Goal: Information Seeking & Learning: Find specific fact

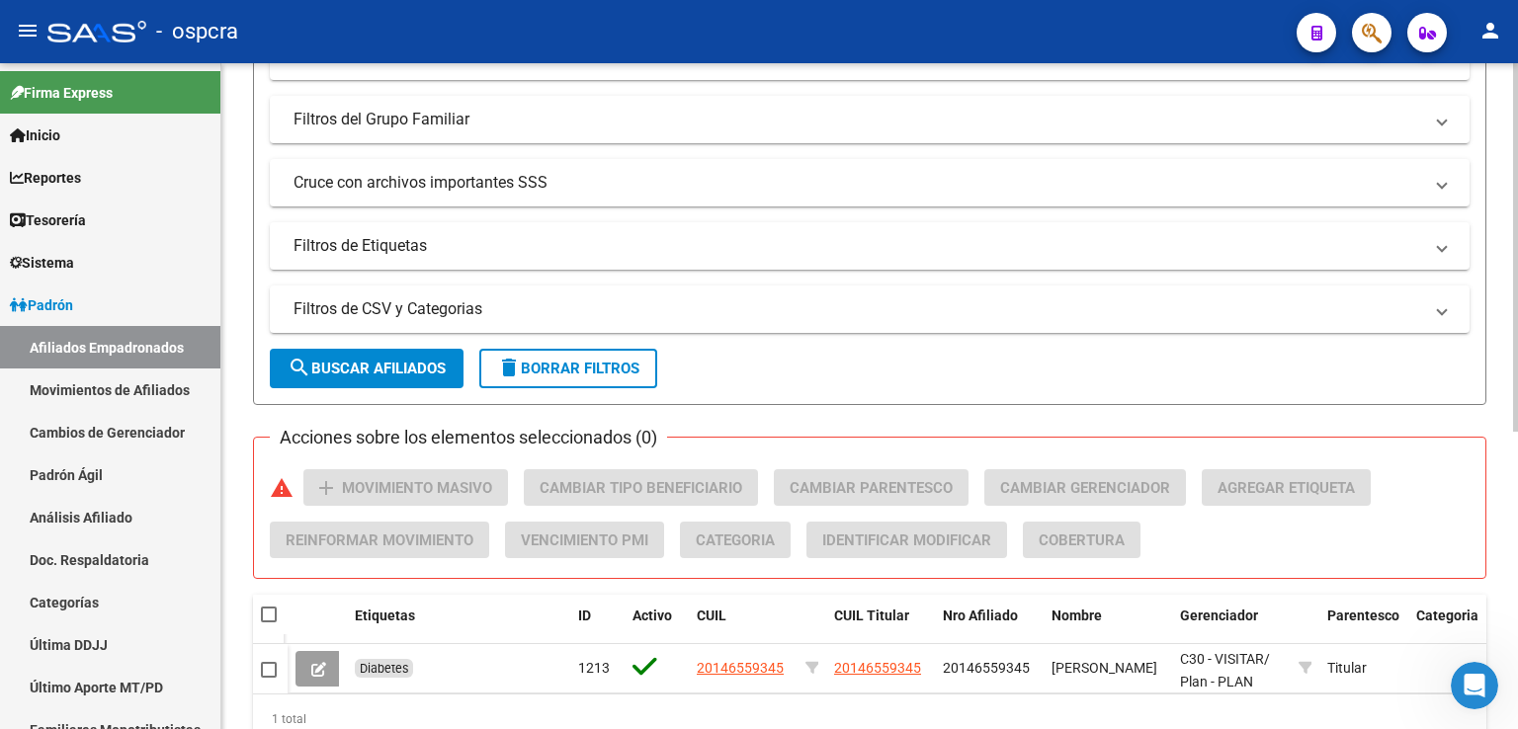
scroll to position [142, 0]
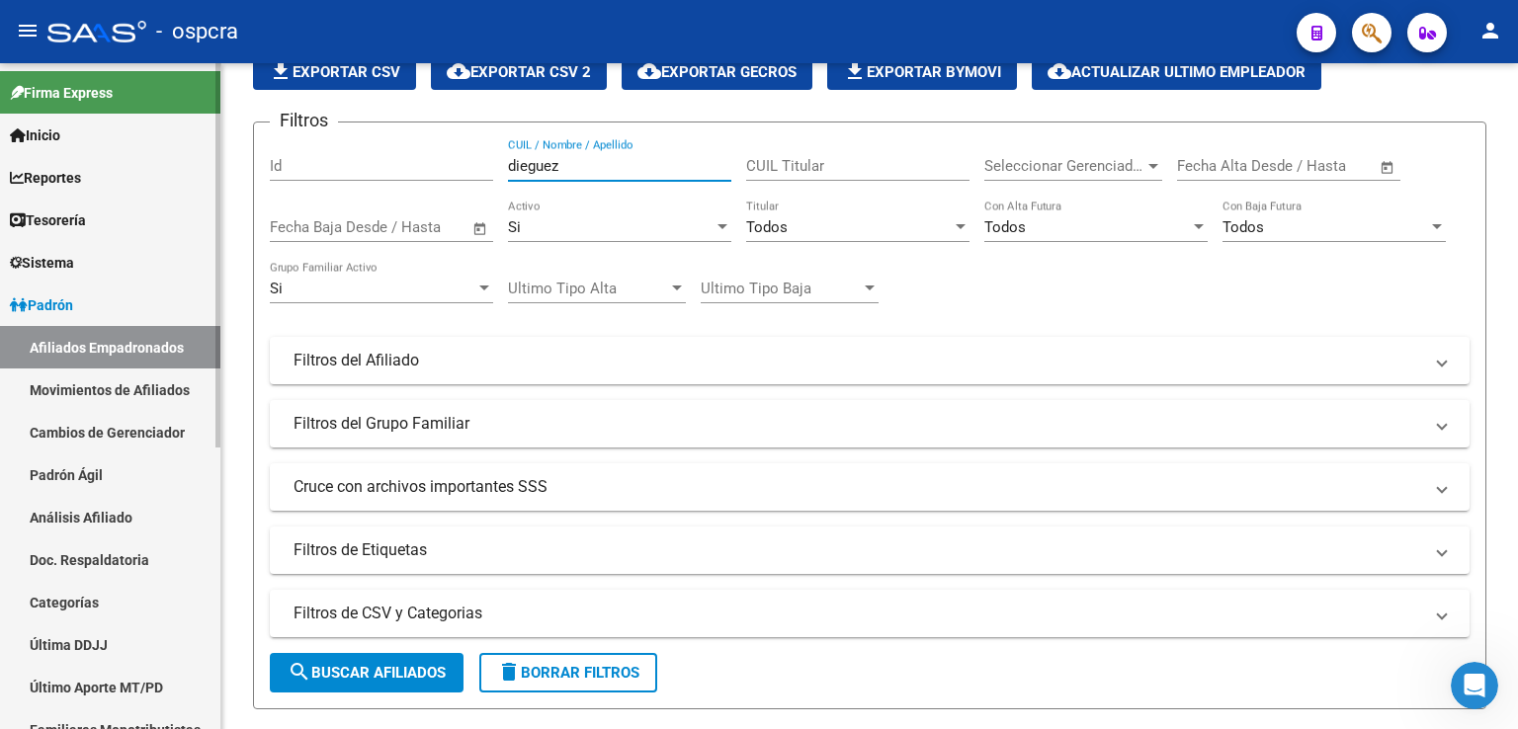
drag, startPoint x: 569, startPoint y: 166, endPoint x: 95, endPoint y: 161, distance: 474.2
click at [95, 161] on mat-sidenav-container "Firma Express Inicio Calendario SSS Instructivos Contacto OS Reportes Ingresos …" at bounding box center [759, 396] width 1518 height 666
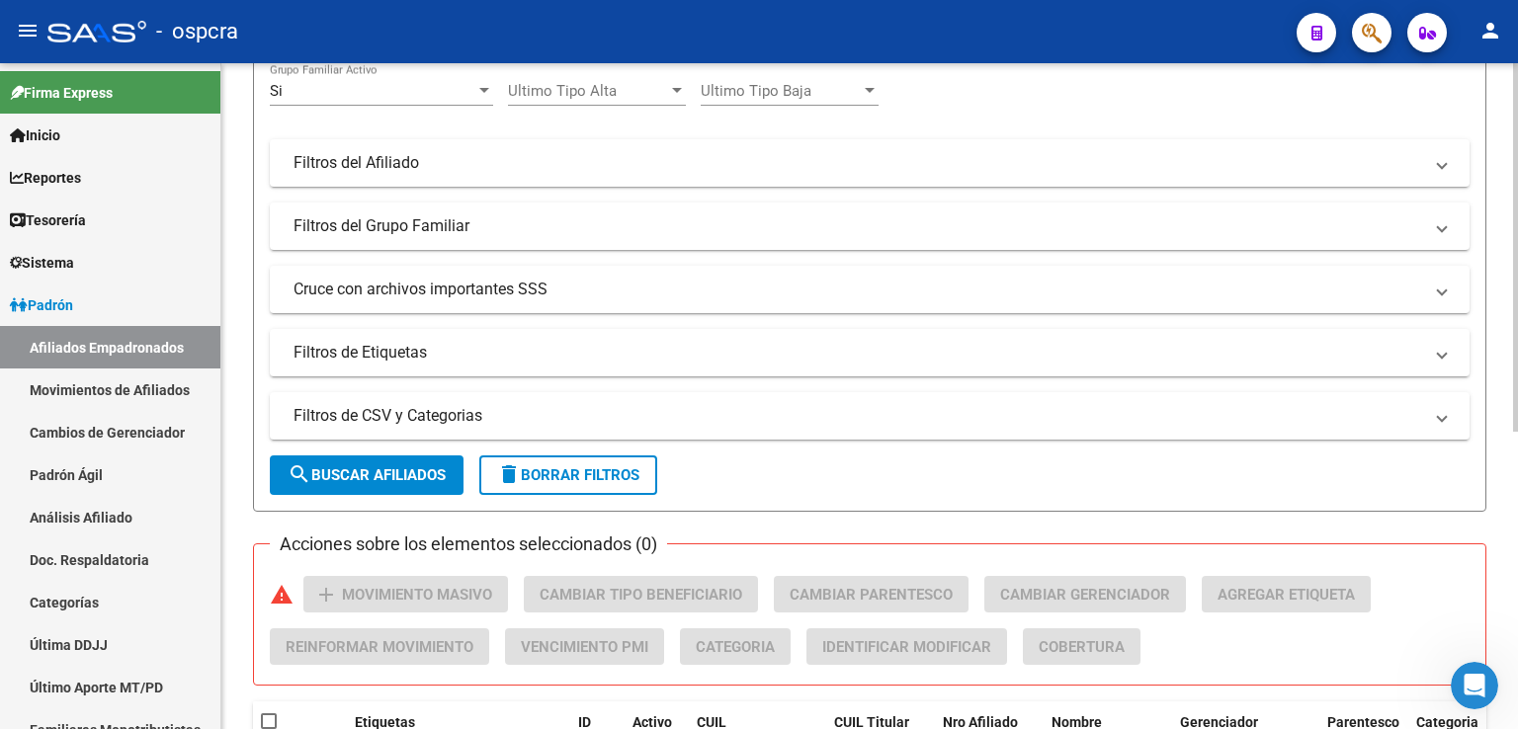
scroll to position [537, 0]
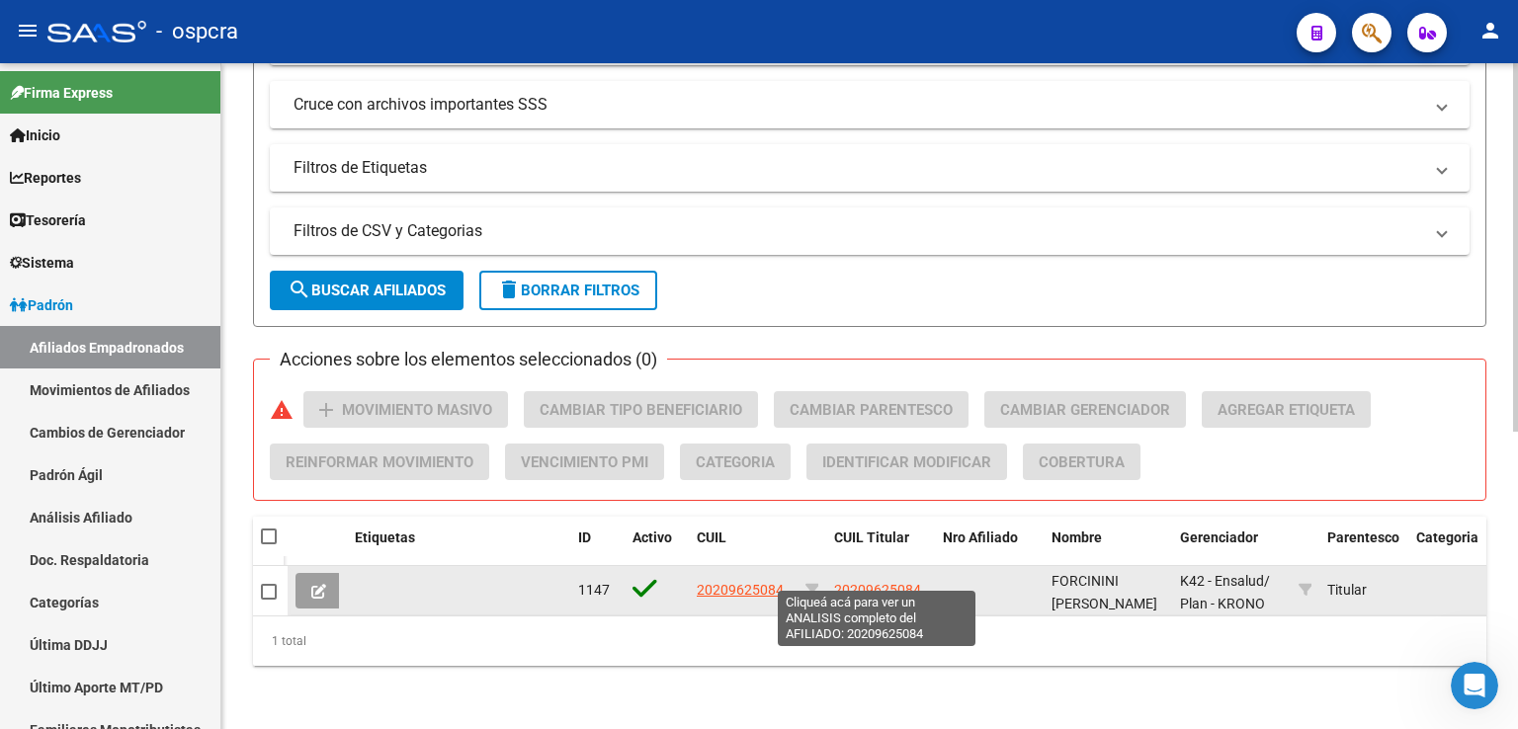
type input "forcinini"
click at [856, 582] on span "20209625084" at bounding box center [877, 590] width 87 height 16
type textarea "20209625084"
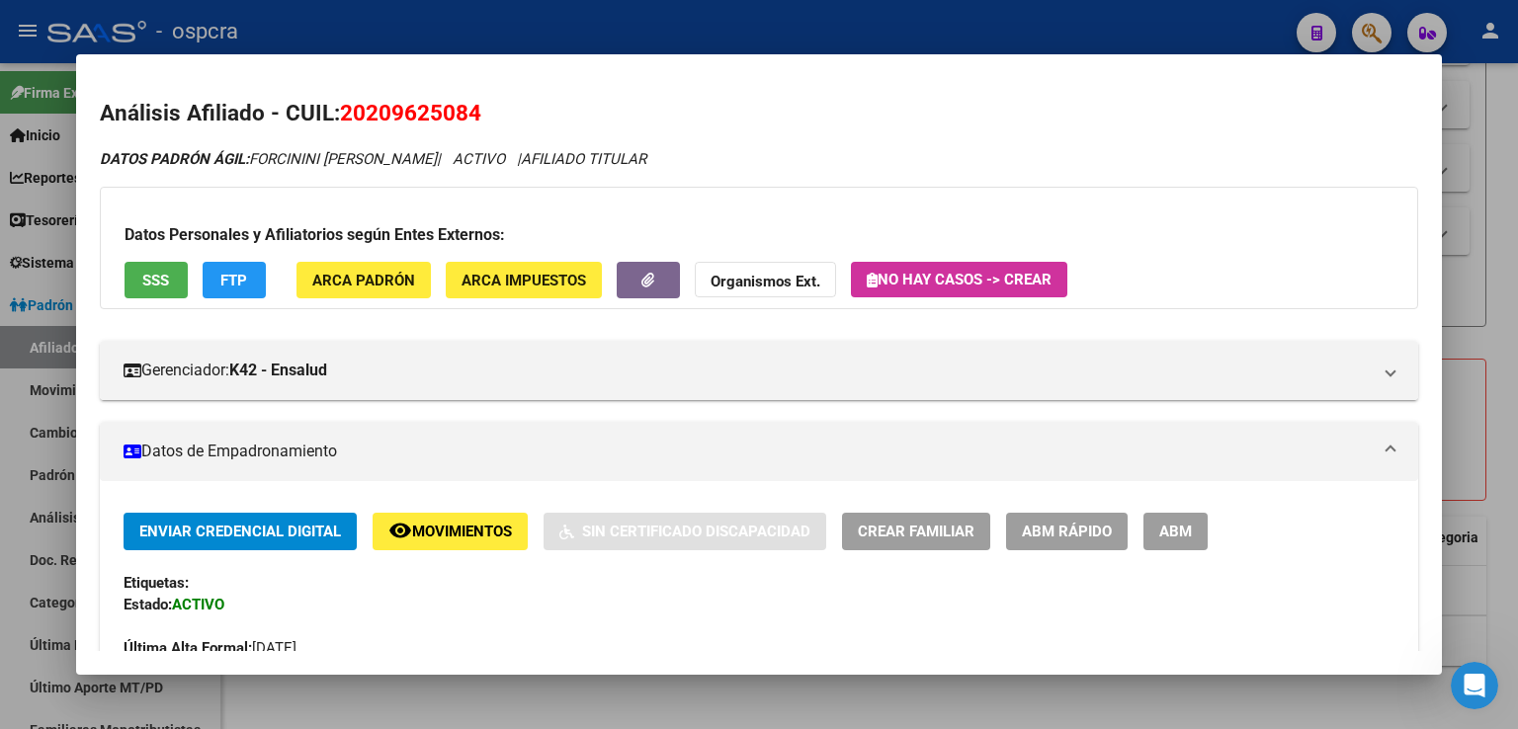
click at [368, 104] on span "20209625084" at bounding box center [410, 113] width 141 height 26
click at [1473, 187] on div at bounding box center [759, 364] width 1518 height 729
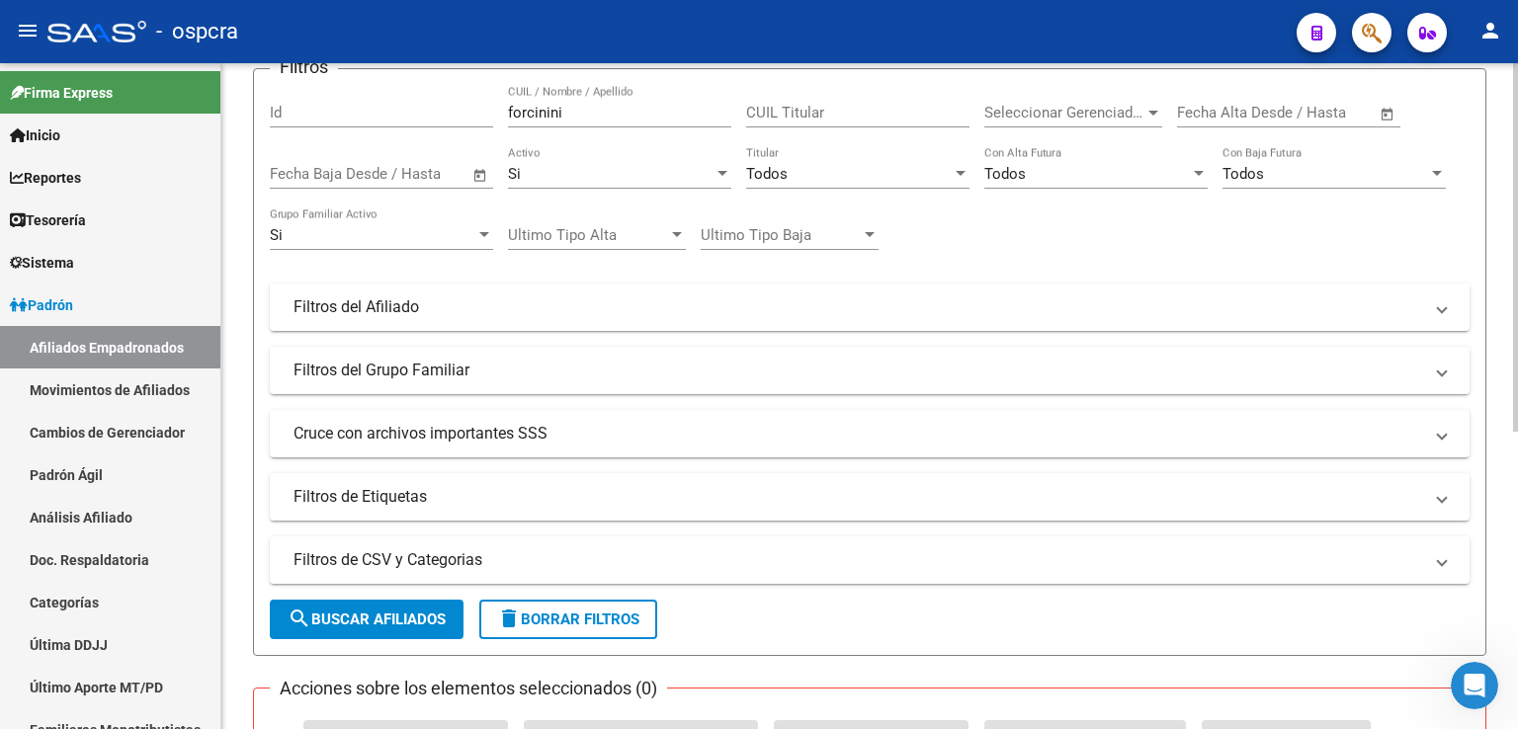
scroll to position [142, 0]
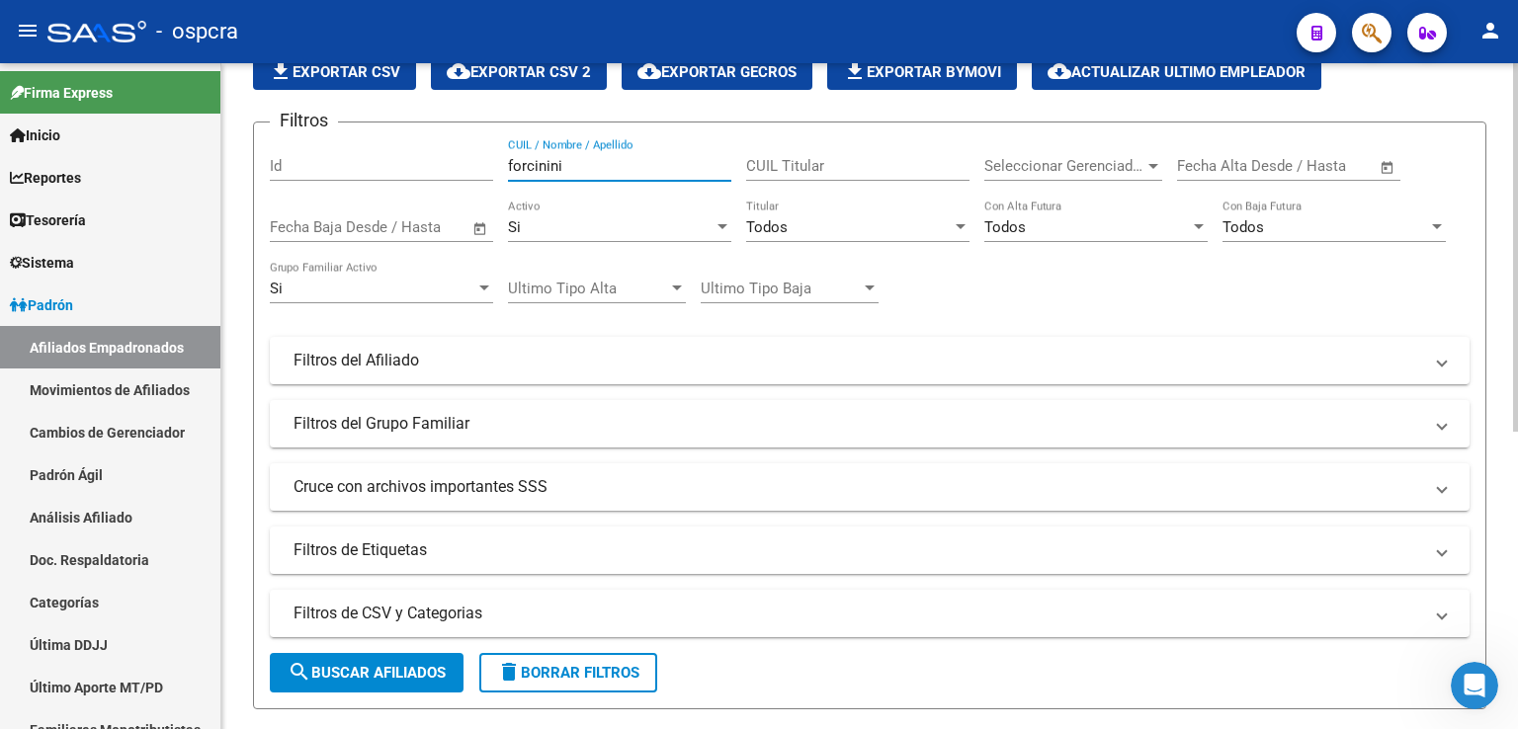
drag, startPoint x: 595, startPoint y: 164, endPoint x: 296, endPoint y: 156, distance: 298.5
click at [295, 156] on div "Filtros Id forcinini CUIL / Nombre / Apellido CUIL Titular Seleccionar Gerencia…" at bounding box center [869, 356] width 1199 height 436
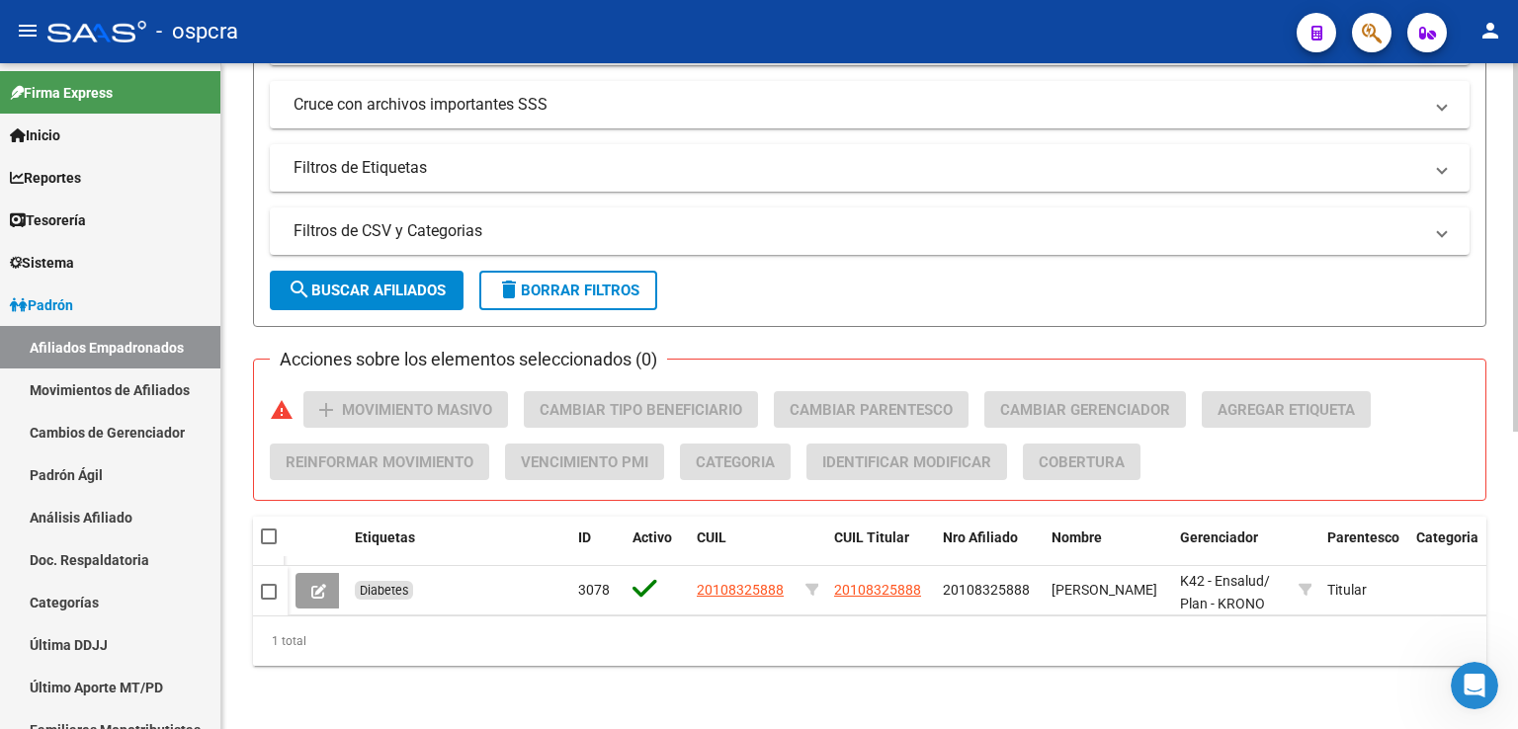
scroll to position [537, 0]
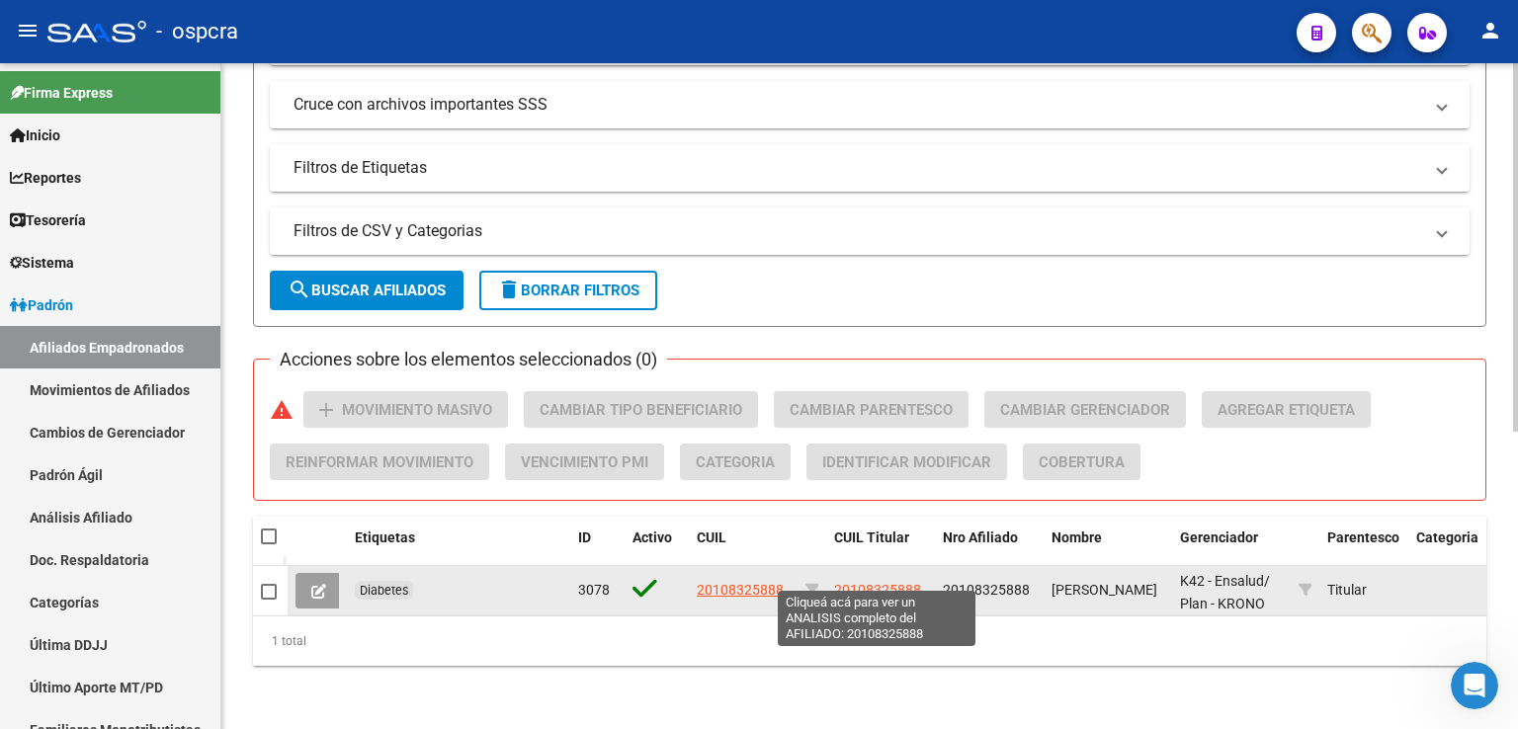
type input "[PERSON_NAME]"
click at [895, 582] on span "20108325888" at bounding box center [877, 590] width 87 height 16
type textarea "20108325888"
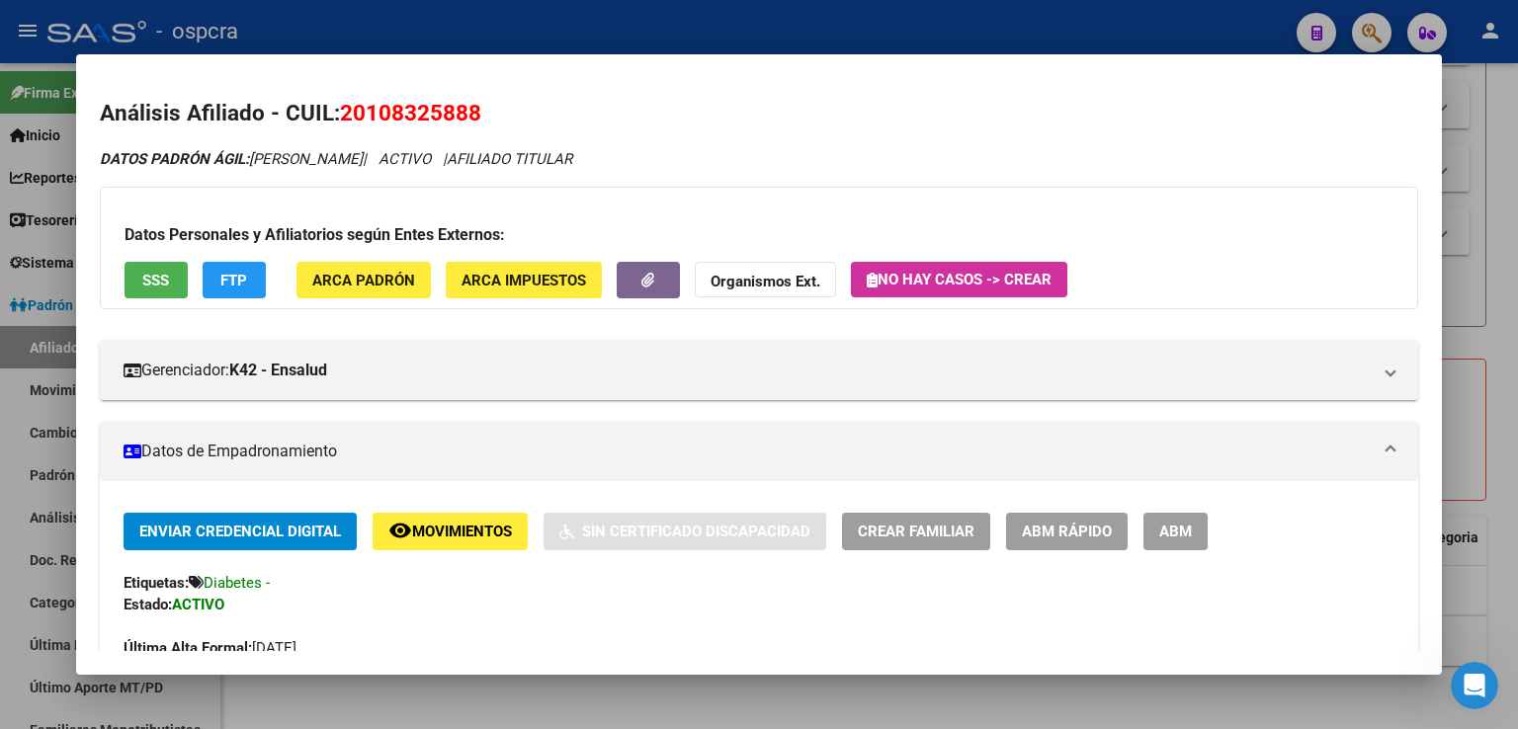
drag, startPoint x: 1482, startPoint y: 232, endPoint x: 831, endPoint y: 203, distance: 651.7
click at [1481, 232] on div at bounding box center [759, 364] width 1518 height 729
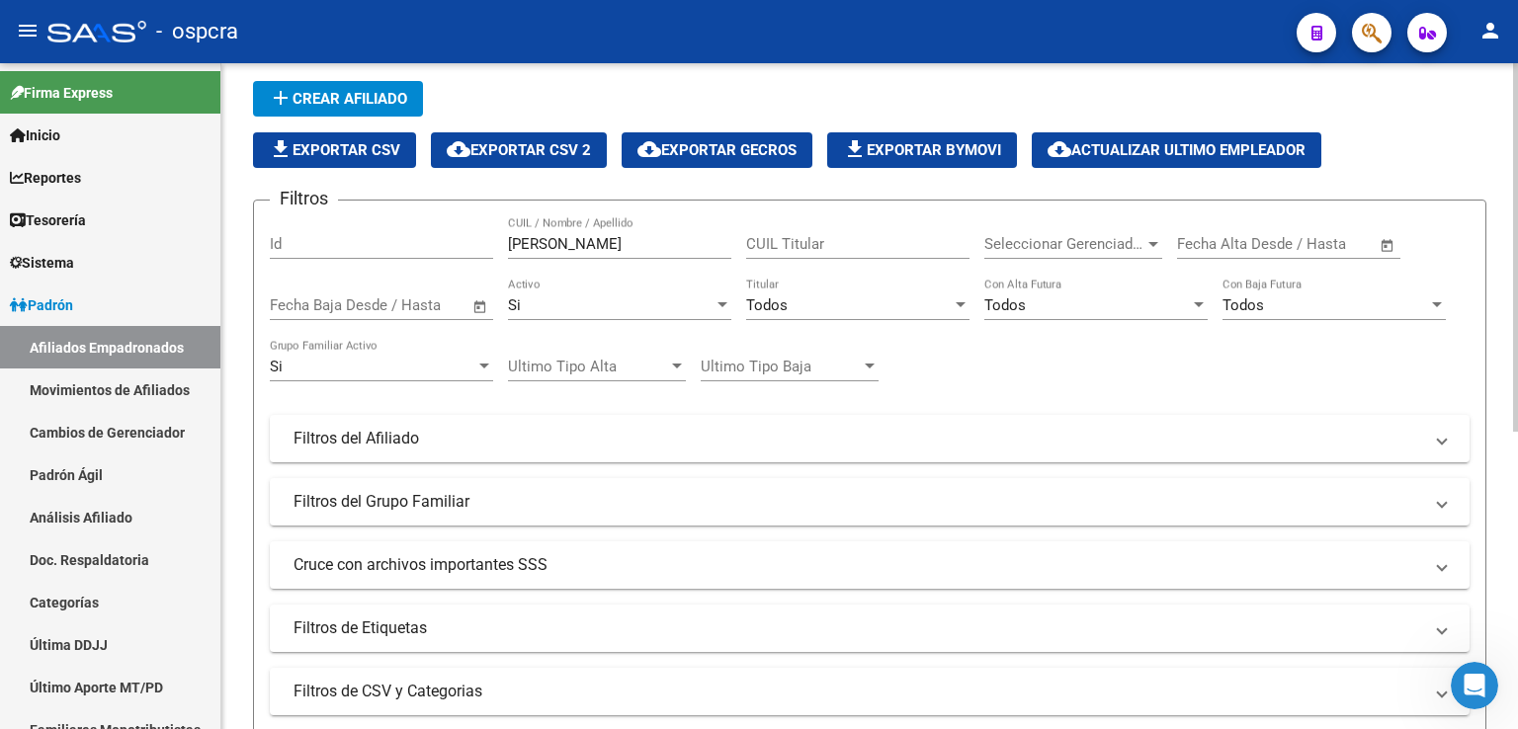
scroll to position [43, 0]
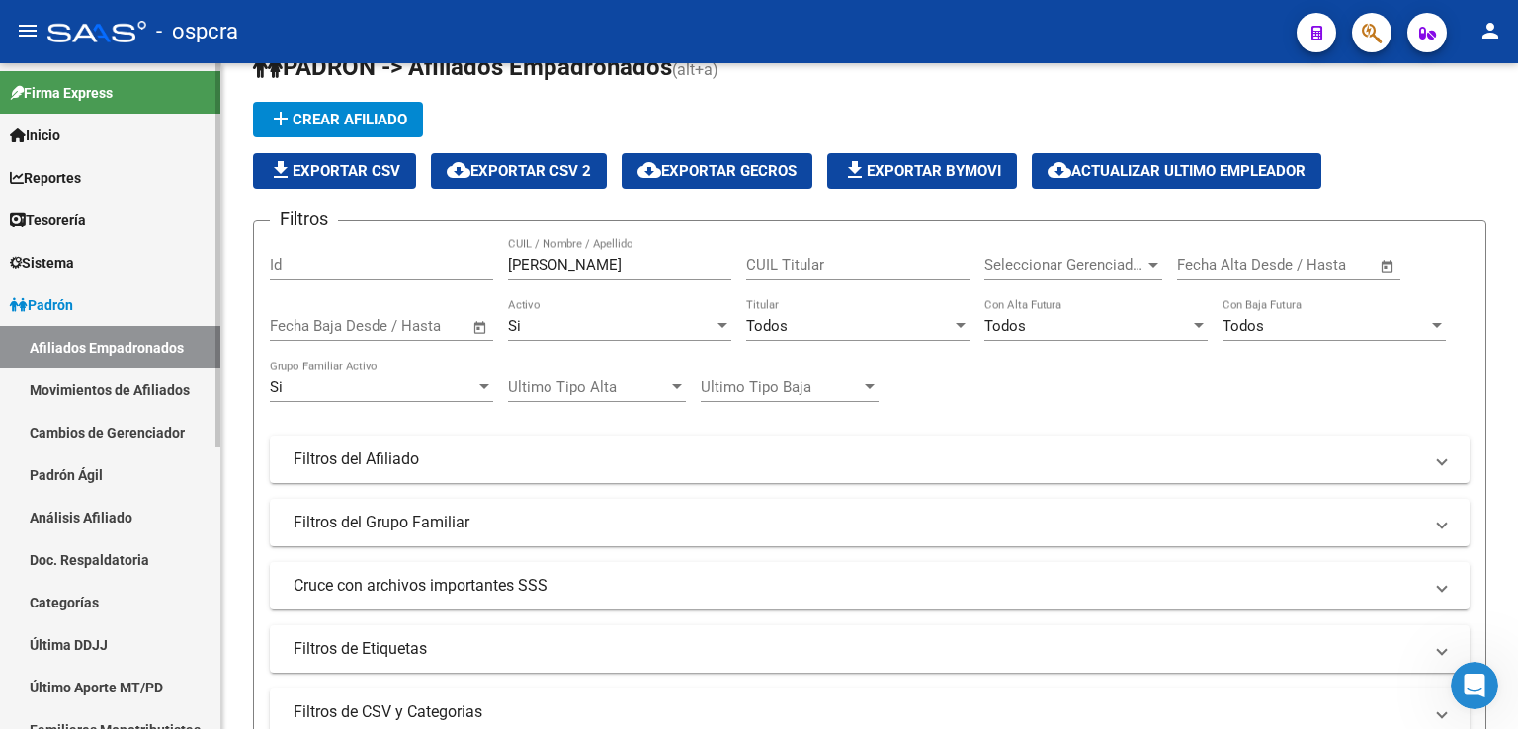
drag, startPoint x: 624, startPoint y: 272, endPoint x: 75, endPoint y: 262, distance: 549.4
click at [60, 267] on mat-sidenav-container "Firma Express Inicio Calendario SSS Instructivos Contacto OS Reportes Ingresos …" at bounding box center [759, 396] width 1518 height 666
click at [581, 256] on input "[PERSON_NAME]" at bounding box center [619, 265] width 223 height 18
drag, startPoint x: 575, startPoint y: 268, endPoint x: 420, endPoint y: 270, distance: 155.1
click at [420, 270] on div "Filtros Id [PERSON_NAME] CUIL / Nombre / Apellido CUIL Titular Seleccionar Gere…" at bounding box center [869, 455] width 1199 height 436
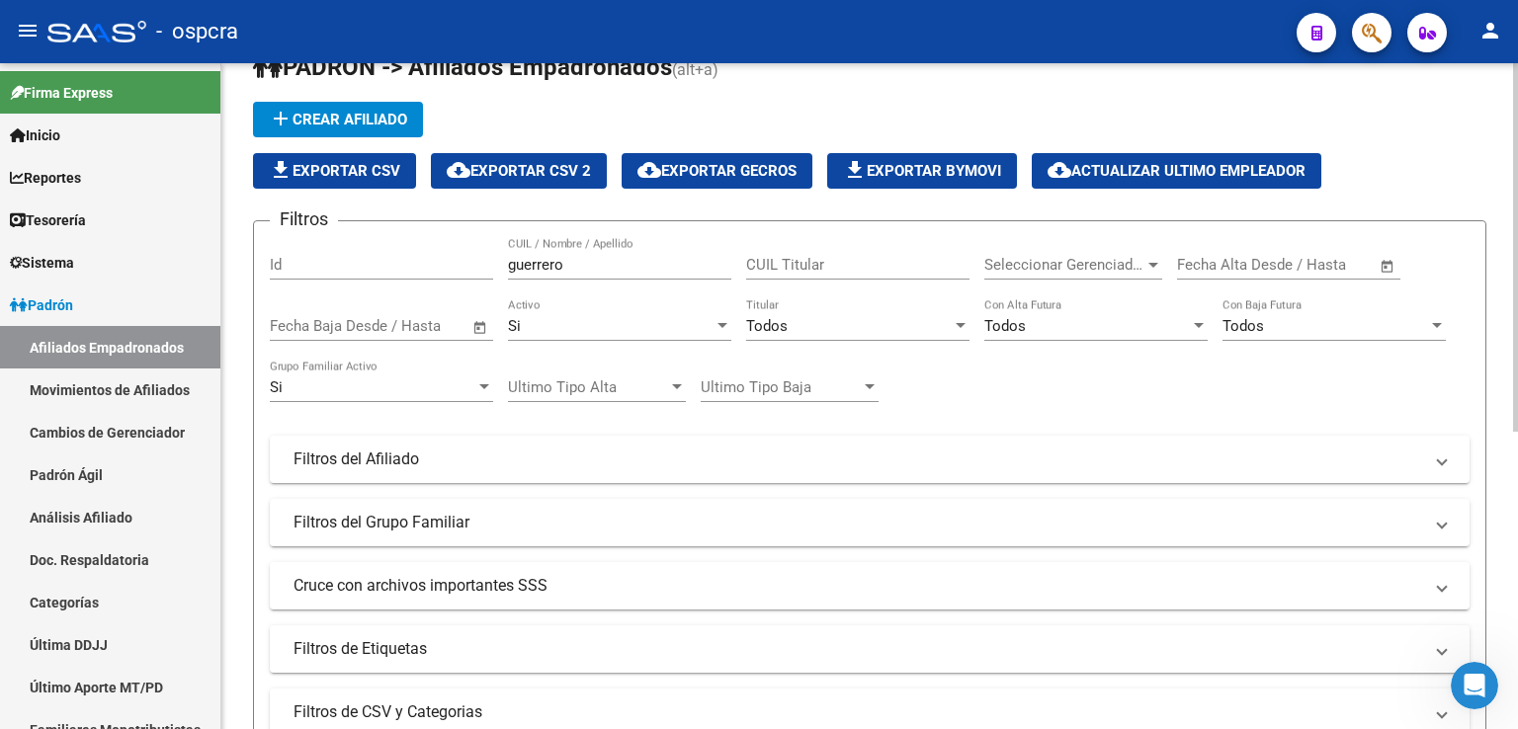
drag, startPoint x: 624, startPoint y: 273, endPoint x: 448, endPoint y: 251, distance: 178.2
click at [448, 251] on div "Filtros Id guerrero CUIL / Nombre / Apellido CUIL Titular Seleccionar Gerenciad…" at bounding box center [869, 455] width 1199 height 436
click at [586, 270] on input "guerrero" at bounding box center [619, 265] width 223 height 18
drag, startPoint x: 578, startPoint y: 266, endPoint x: 506, endPoint y: 258, distance: 72.6
click at [506, 257] on div "Filtros Id guerrero CUIL / Nombre / Apellido CUIL Titular Seleccionar Gerenciad…" at bounding box center [869, 455] width 1199 height 436
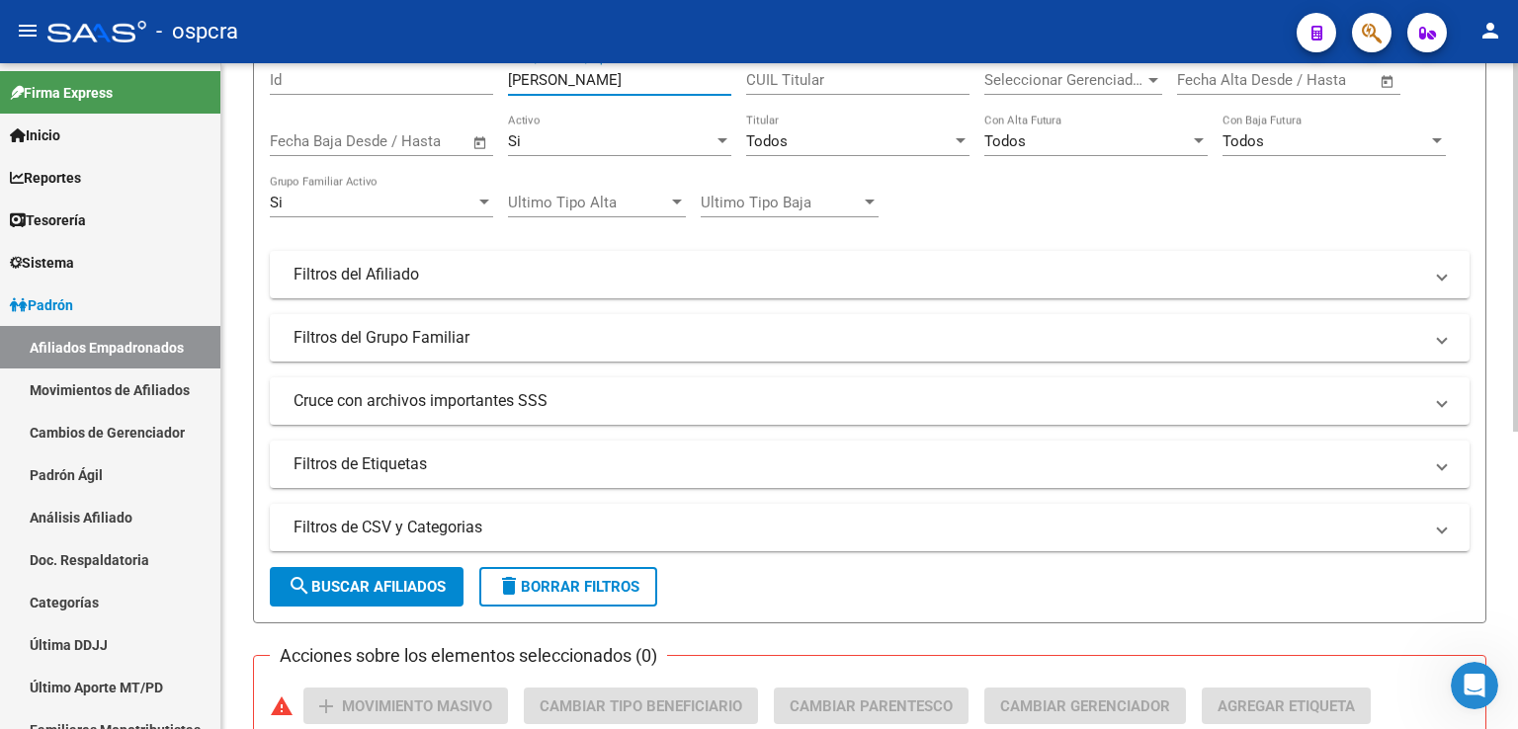
scroll to position [537, 0]
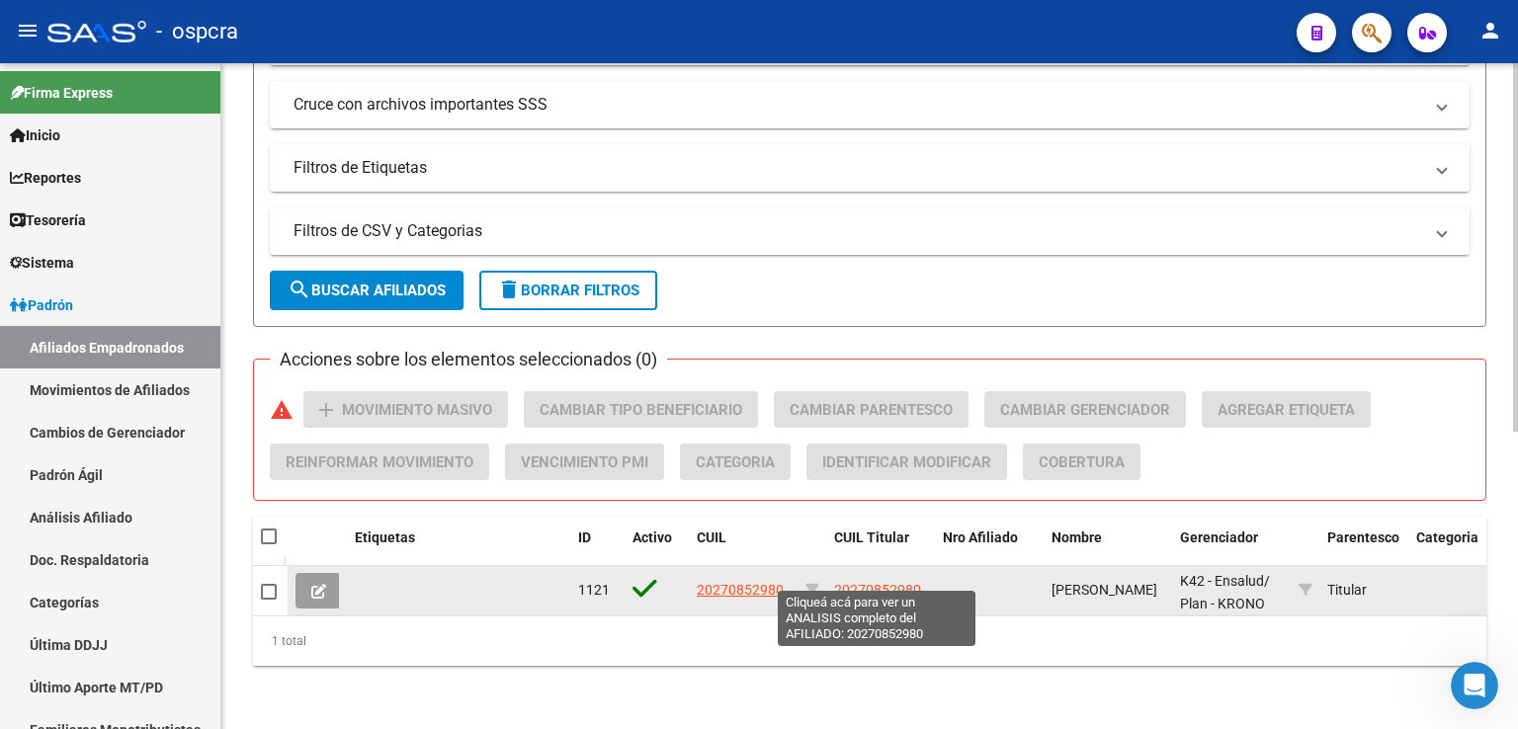
type input "[PERSON_NAME]"
click at [888, 582] on span "20270852980" at bounding box center [877, 590] width 87 height 16
type textarea "20270852980"
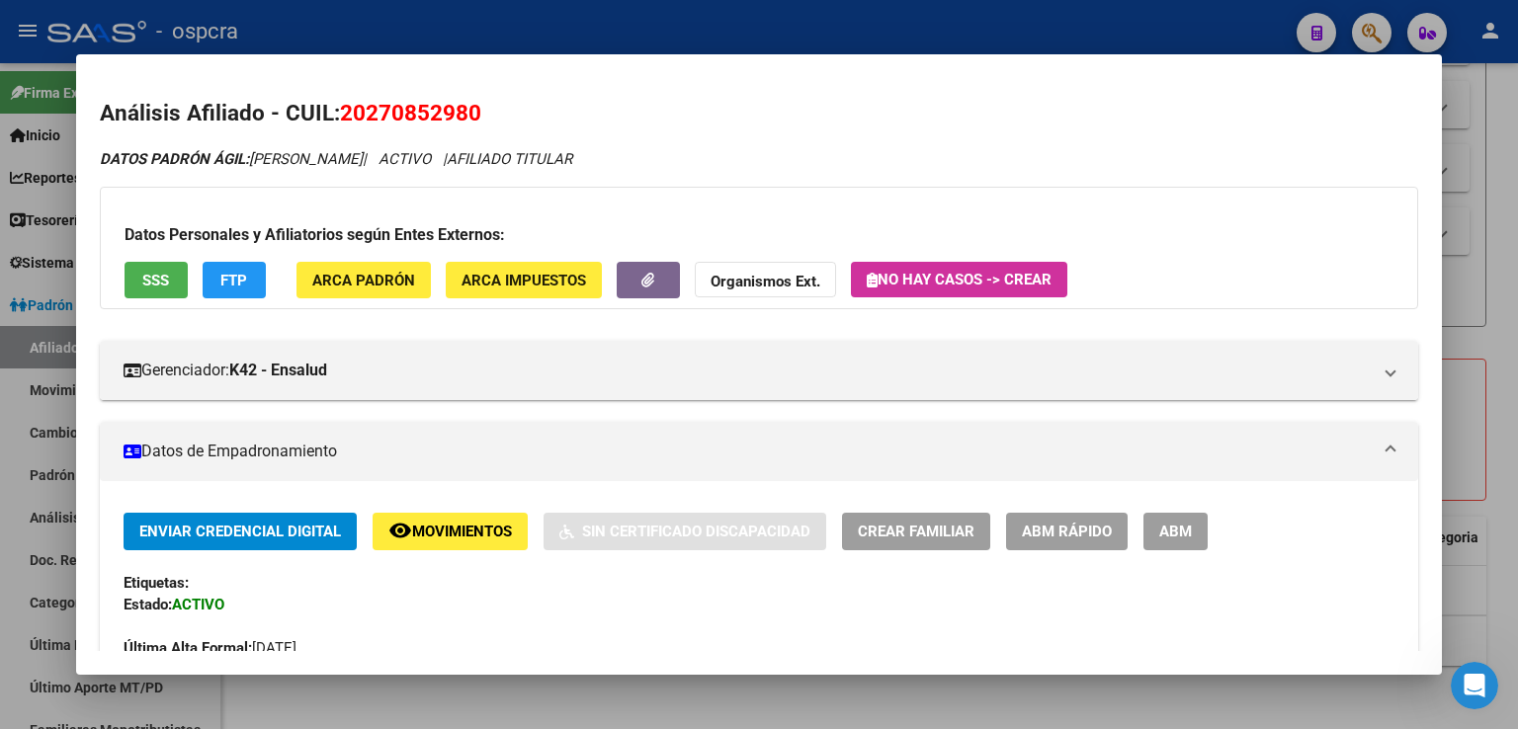
click at [1466, 206] on div at bounding box center [759, 364] width 1518 height 729
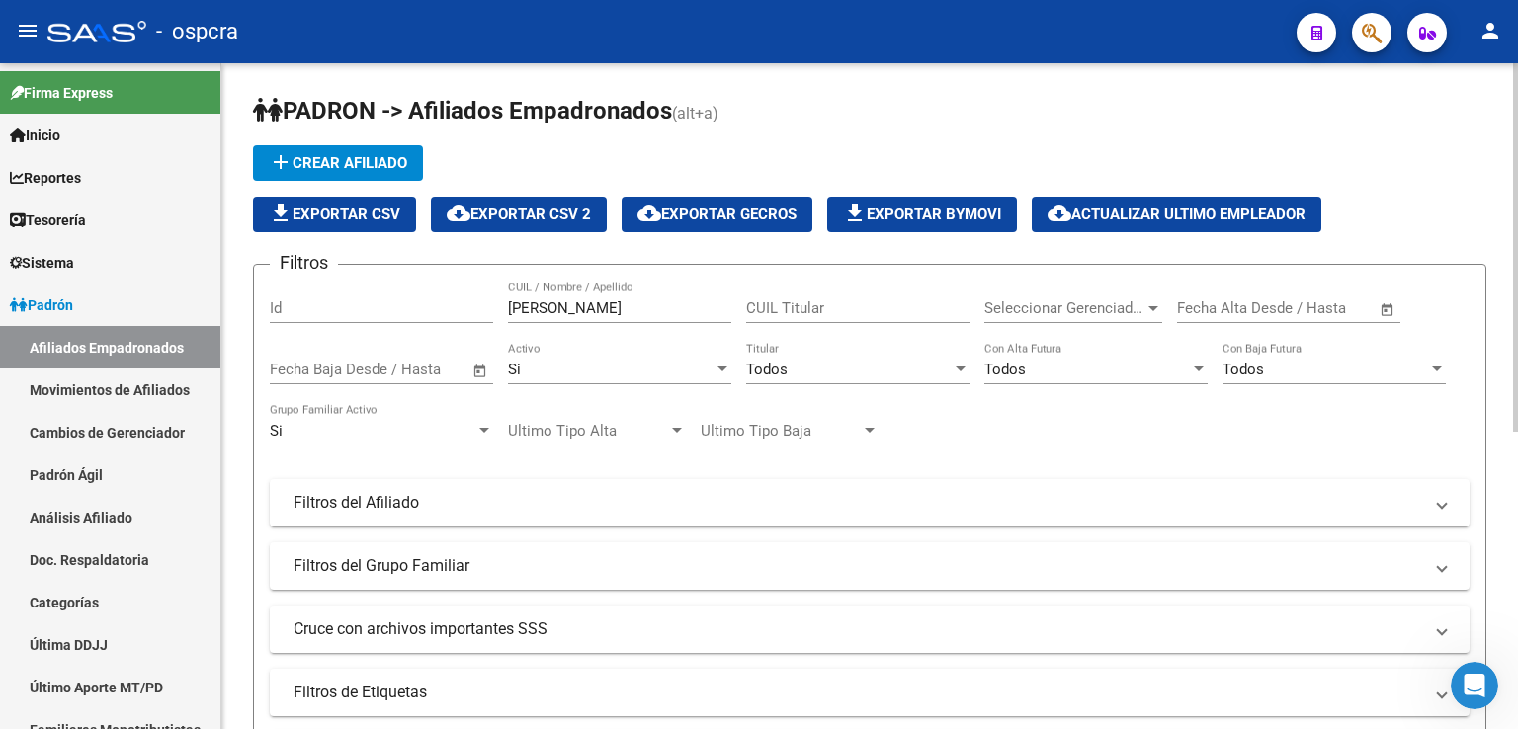
scroll to position [0, 0]
drag, startPoint x: 530, startPoint y: 313, endPoint x: 424, endPoint y: 313, distance: 105.7
click at [424, 313] on div "Filtros Id [PERSON_NAME] CUIL / Nombre / Apellido CUIL Titular Seleccionar Gere…" at bounding box center [869, 499] width 1199 height 436
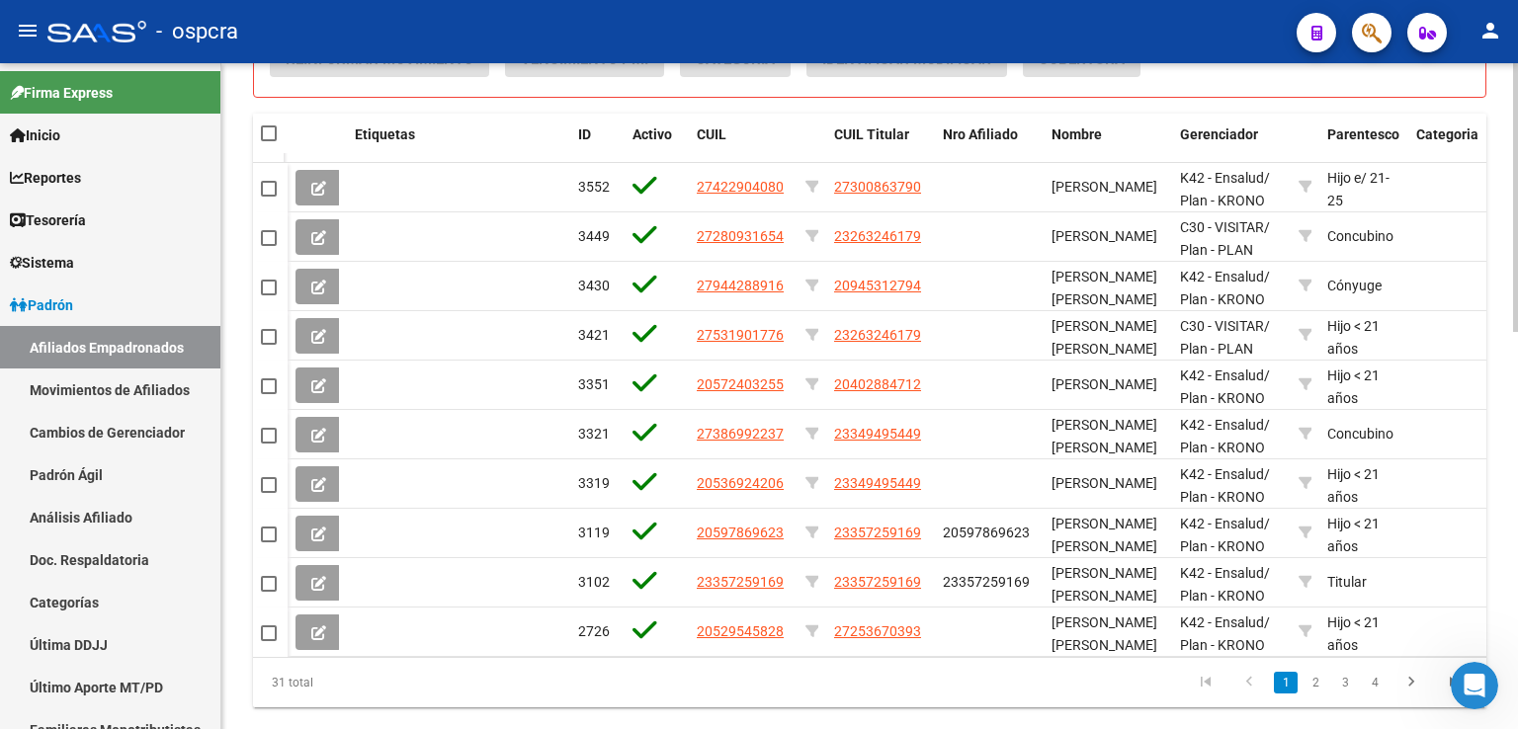
scroll to position [982, 0]
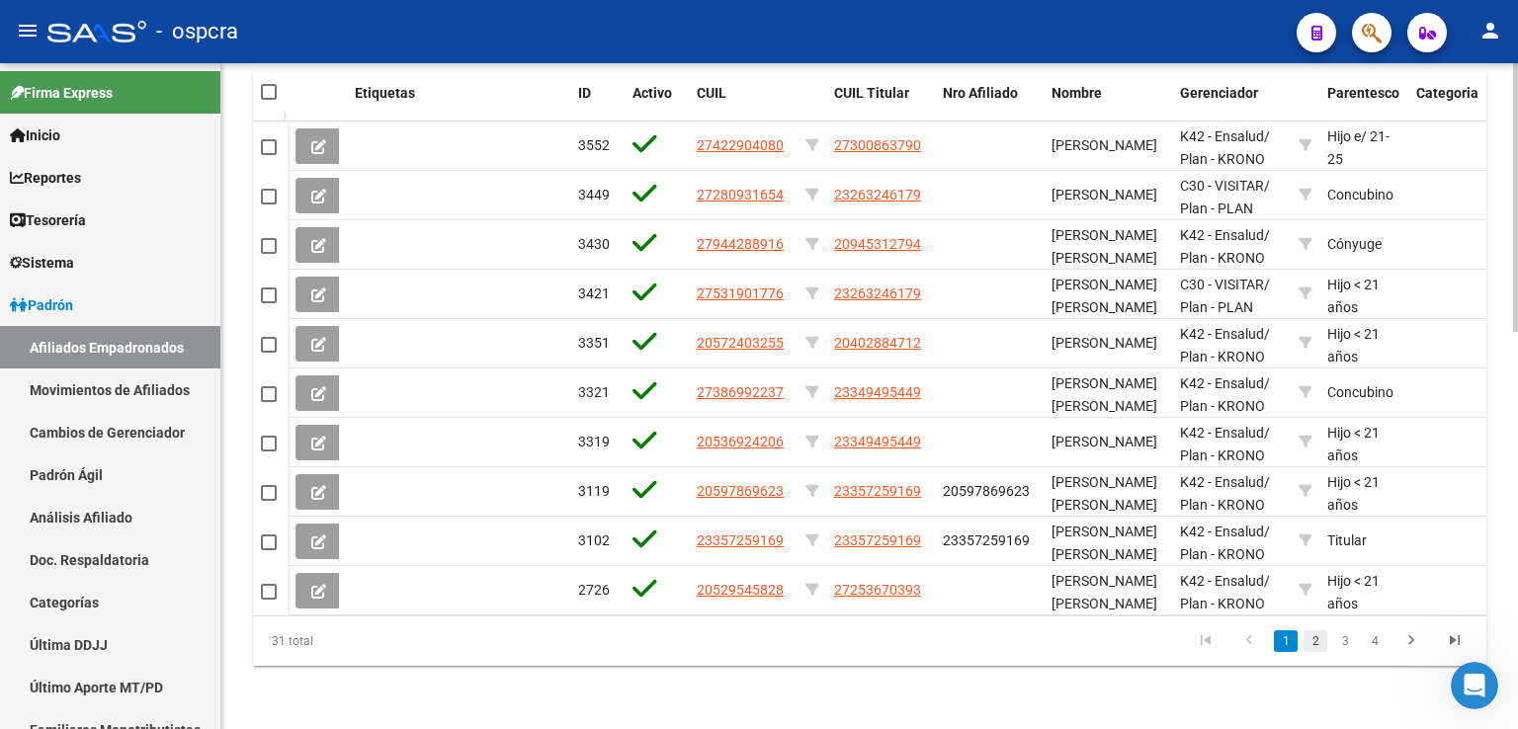
type input "[PERSON_NAME]"
click at [1324, 636] on link "2" at bounding box center [1315, 641] width 24 height 22
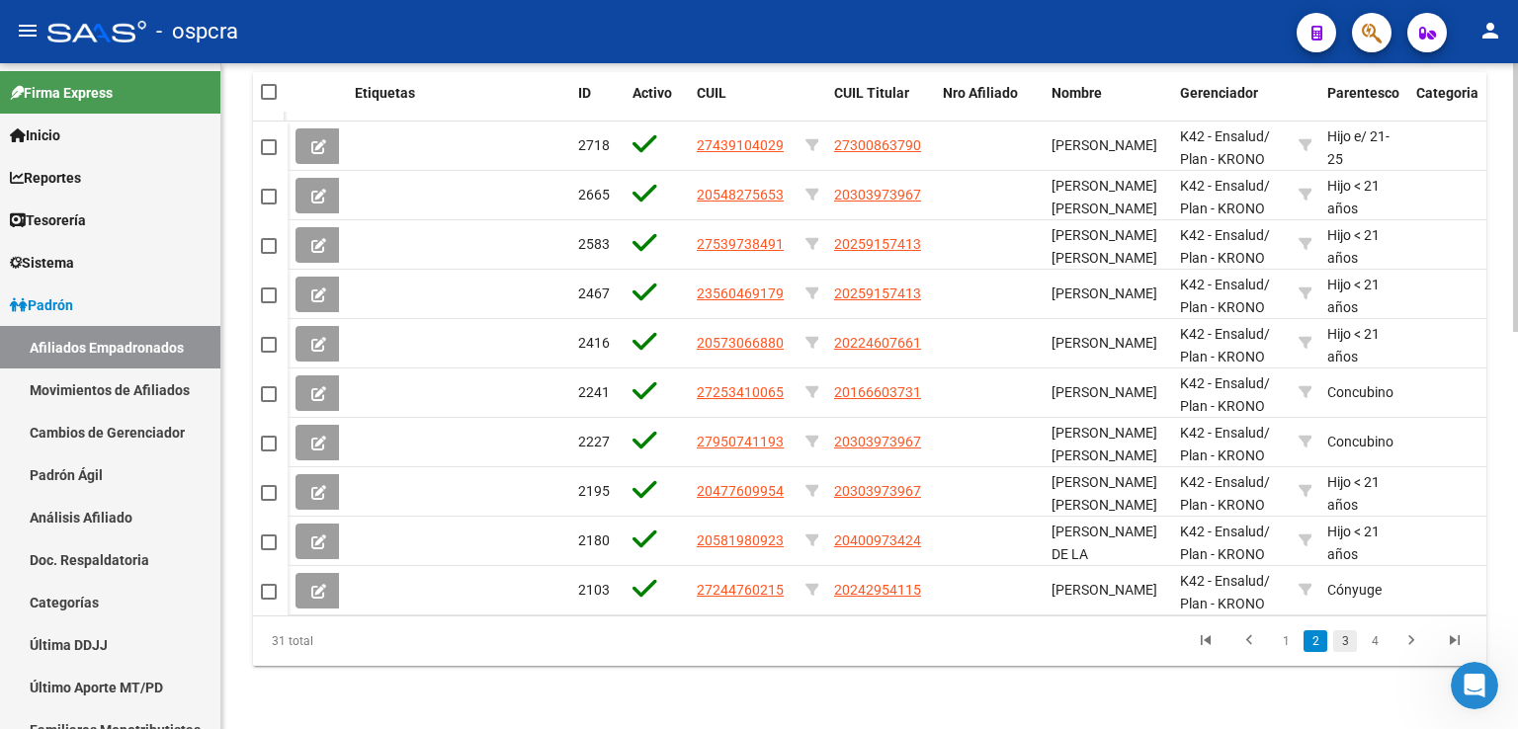
click at [1350, 642] on link "3" at bounding box center [1345, 641] width 24 height 22
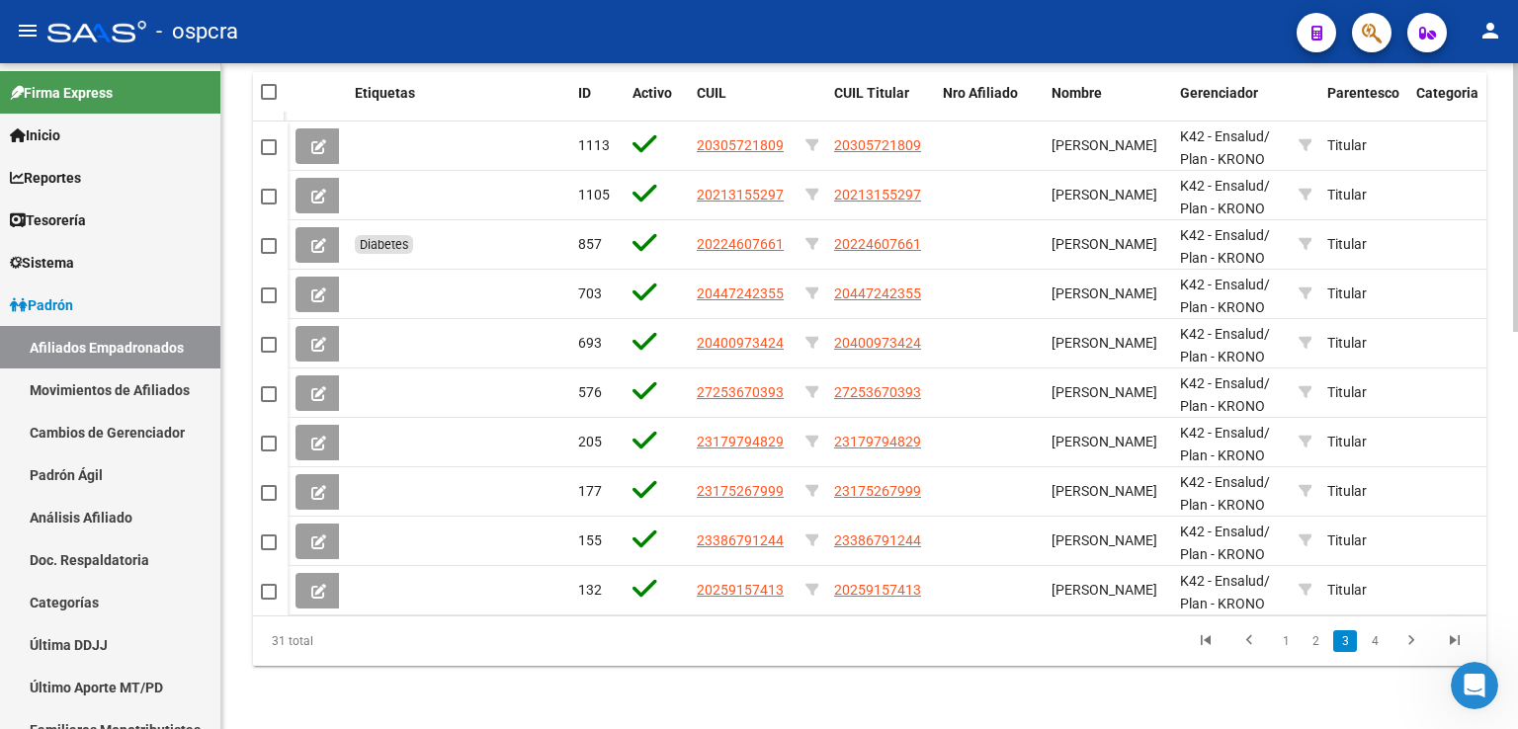
click at [1379, 647] on link "4" at bounding box center [1374, 641] width 24 height 22
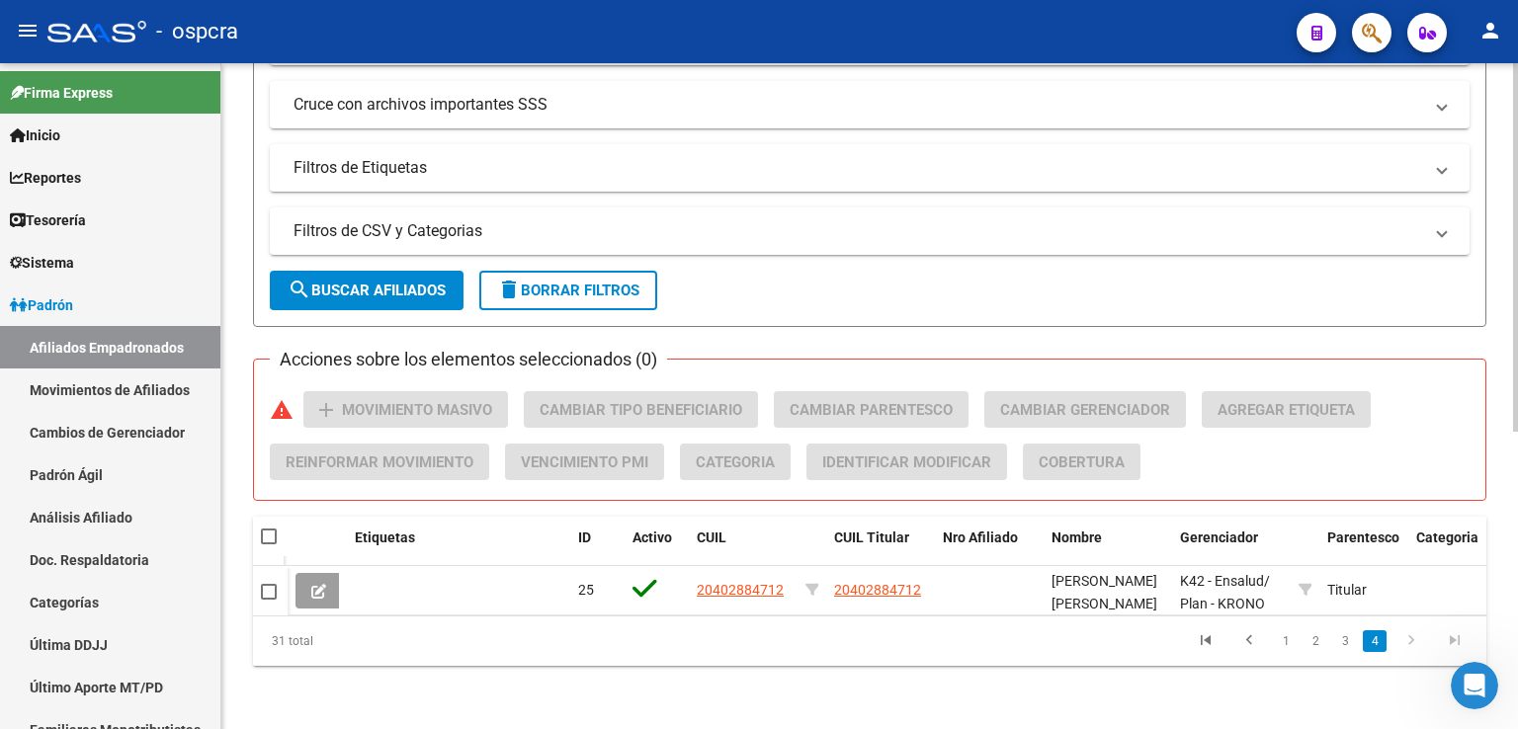
scroll to position [537, 0]
click at [1340, 647] on link "3" at bounding box center [1345, 641] width 24 height 22
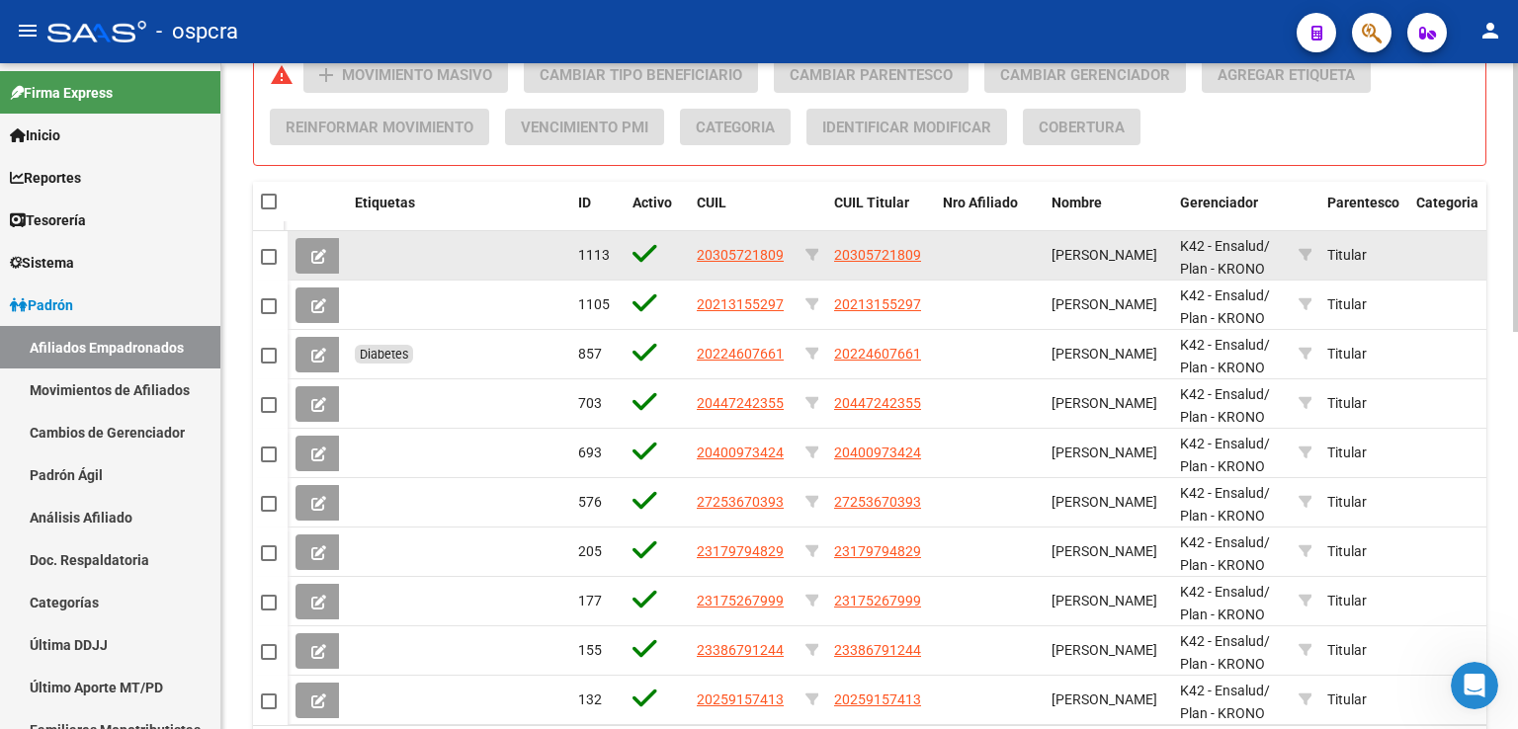
scroll to position [933, 0]
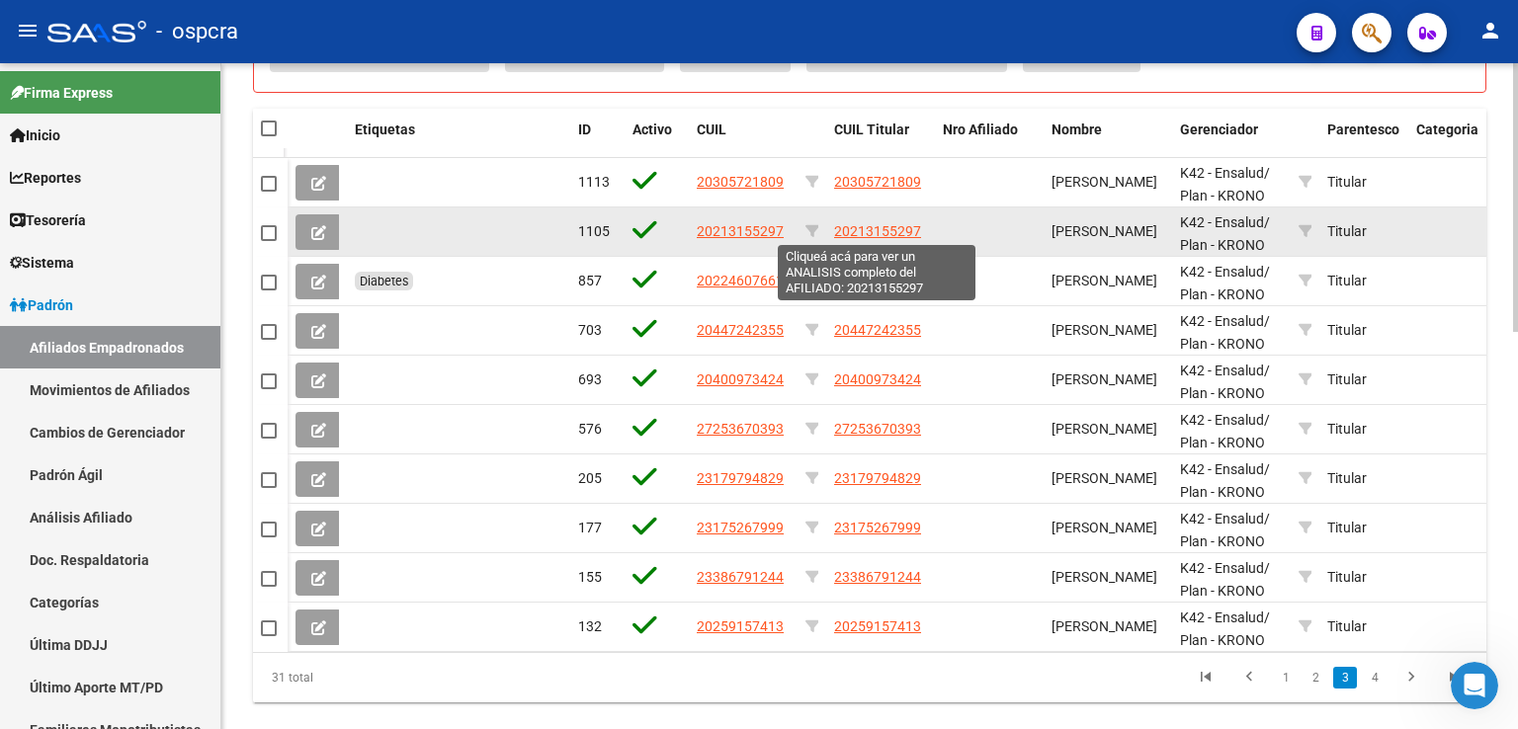
click at [868, 233] on span "20213155297" at bounding box center [877, 231] width 87 height 16
type textarea "20213155297"
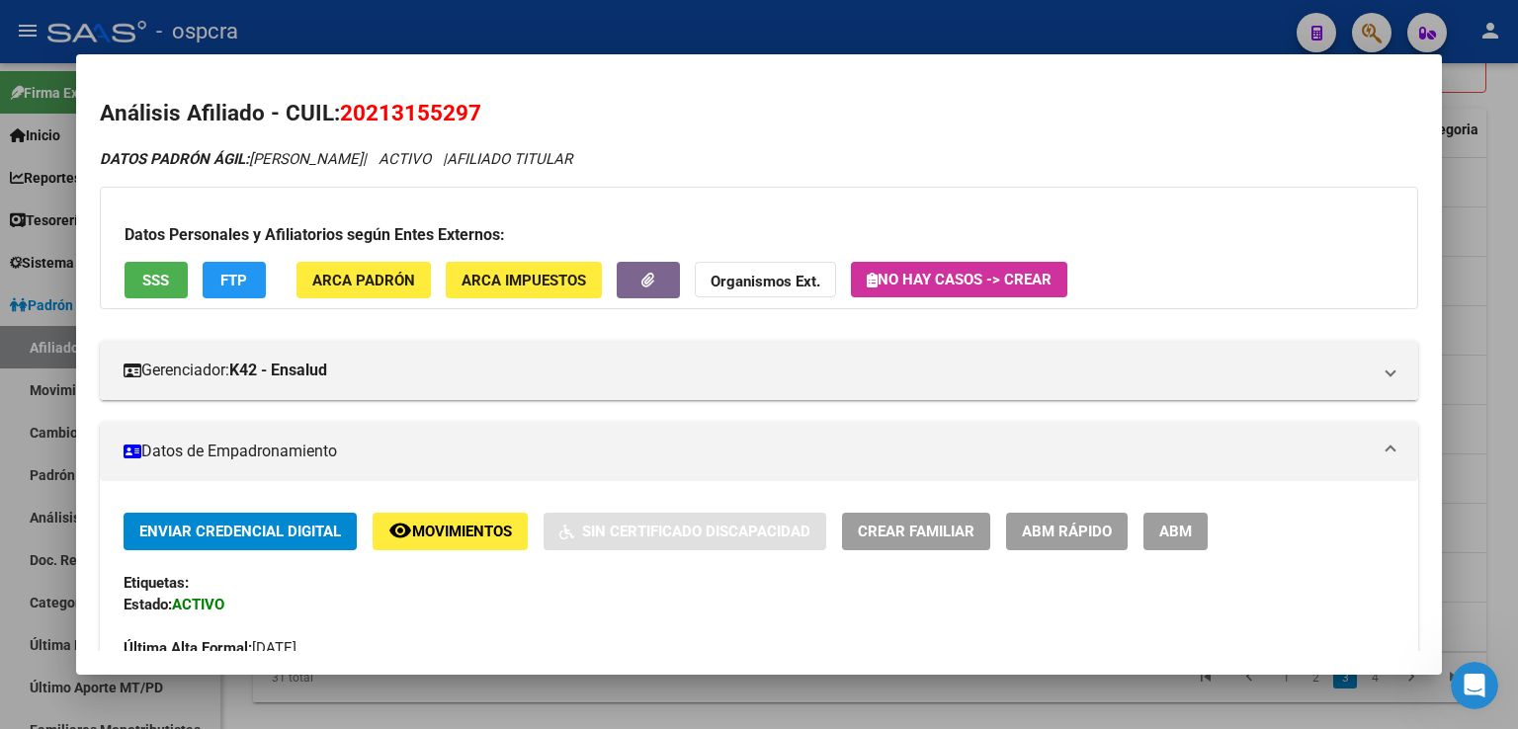
drag, startPoint x: 1474, startPoint y: 257, endPoint x: 719, endPoint y: 13, distance: 793.3
click at [1474, 258] on div at bounding box center [759, 364] width 1518 height 729
